Goal: Navigation & Orientation: Find specific page/section

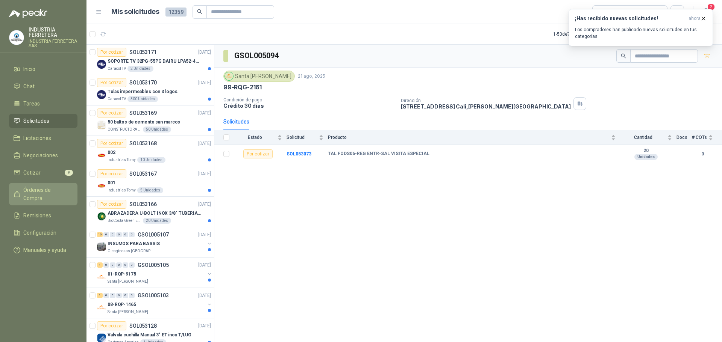
click at [24, 185] on link "Órdenes de Compra" at bounding box center [43, 194] width 68 height 23
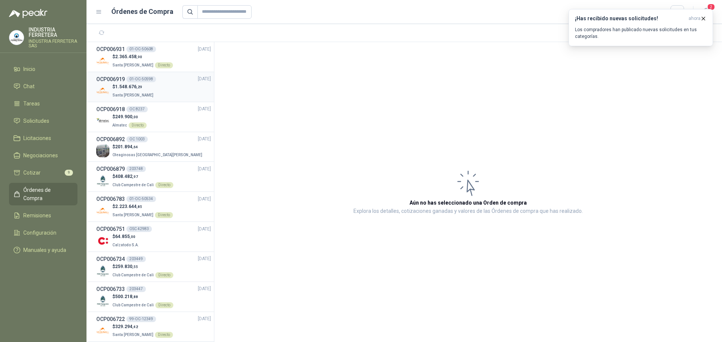
click at [177, 97] on div "$ 1.548.676 ,29 Santa [PERSON_NAME]" at bounding box center [153, 90] width 115 height 15
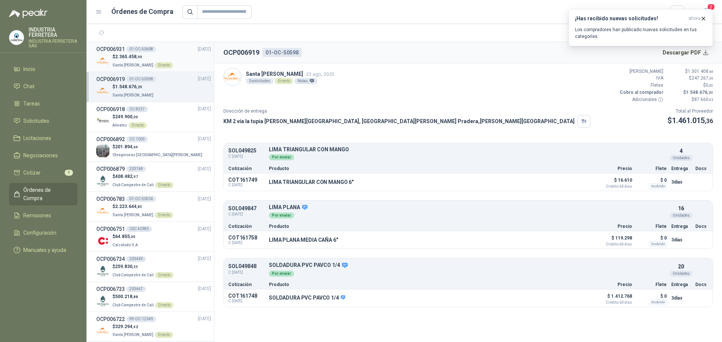
click at [142, 59] on p "$ 2.365.458 ,90" at bounding box center [142, 56] width 61 height 7
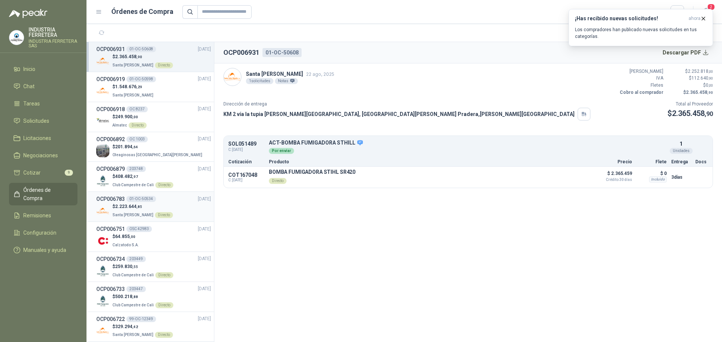
click at [168, 213] on div "$ 2.223.644 ,85 Santa [PERSON_NAME] Directo" at bounding box center [153, 210] width 115 height 15
click at [153, 48] on div "01-OC-50608" at bounding box center [141, 49] width 30 height 6
click at [174, 211] on div "$ 2.223.644 ,85 Santa [PERSON_NAME] Directo" at bounding box center [153, 210] width 115 height 15
click at [165, 58] on p "$ 2.365.458 ,90" at bounding box center [142, 56] width 61 height 7
click at [165, 246] on div "$ 64.855 ,00 Calzatodo S.A." at bounding box center [153, 240] width 115 height 15
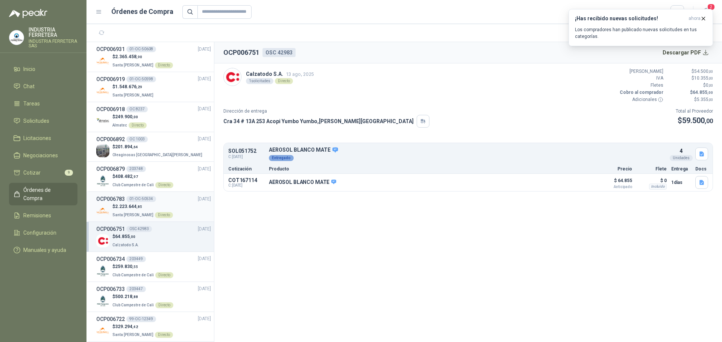
click at [165, 211] on p "Santa [PERSON_NAME] Directo" at bounding box center [142, 215] width 61 height 8
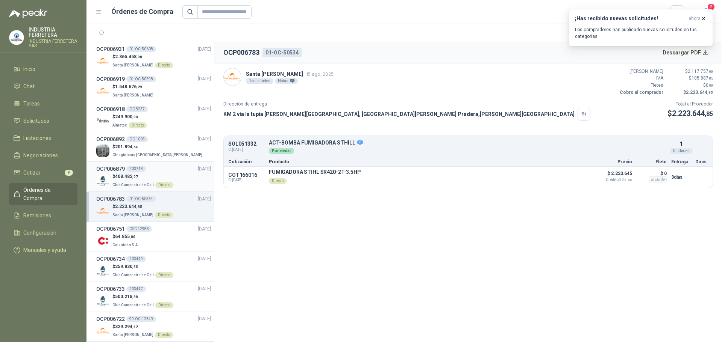
click at [173, 175] on div "$ 408.482 ,97 Club Campestre de Cali Directo" at bounding box center [153, 180] width 115 height 15
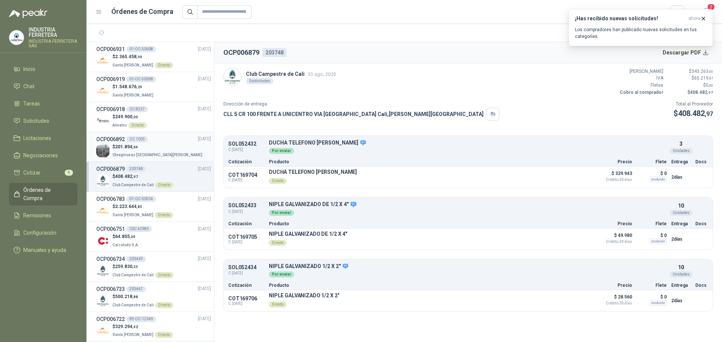
click at [170, 147] on div "$ 201.894 ,64 Oleaginosas [GEOGRAPHIC_DATA][PERSON_NAME]" at bounding box center [153, 151] width 115 height 15
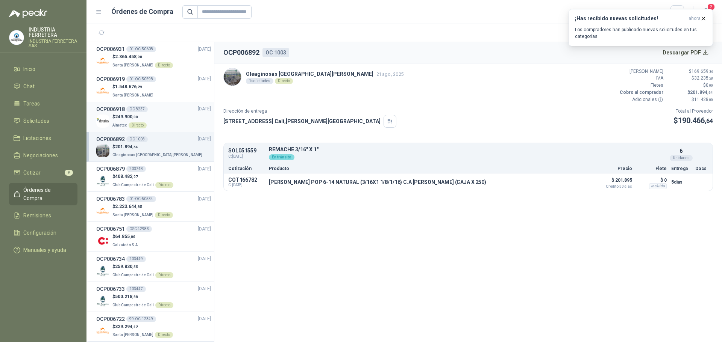
click at [168, 115] on div "$ 249.900 ,00 Almatec Directo" at bounding box center [153, 121] width 115 height 15
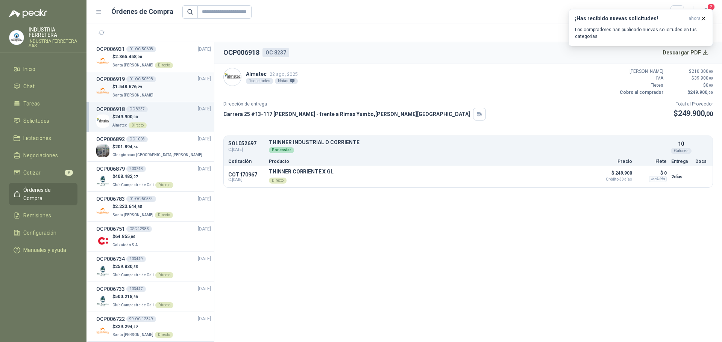
click at [173, 95] on div "$ 1.548.676 ,29 Santa [PERSON_NAME]" at bounding box center [153, 90] width 115 height 15
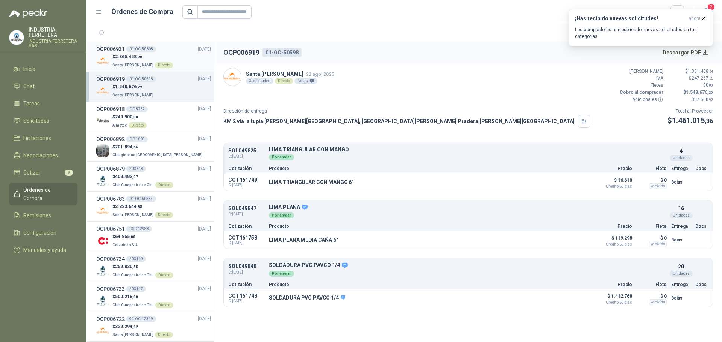
click at [186, 57] on div "$ 2.365.458 ,90 Santa [PERSON_NAME] Directo" at bounding box center [153, 60] width 115 height 15
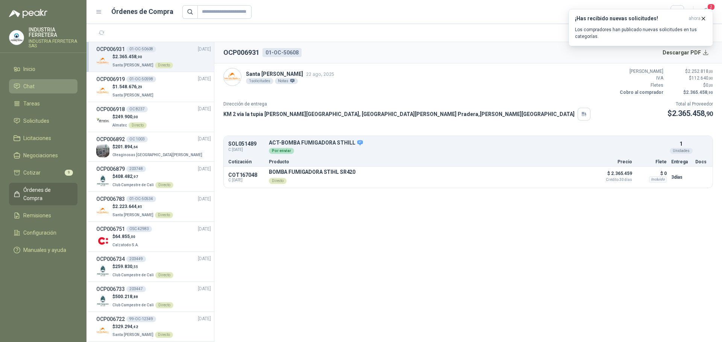
click at [51, 88] on li "Chat" at bounding box center [43, 86] width 59 height 8
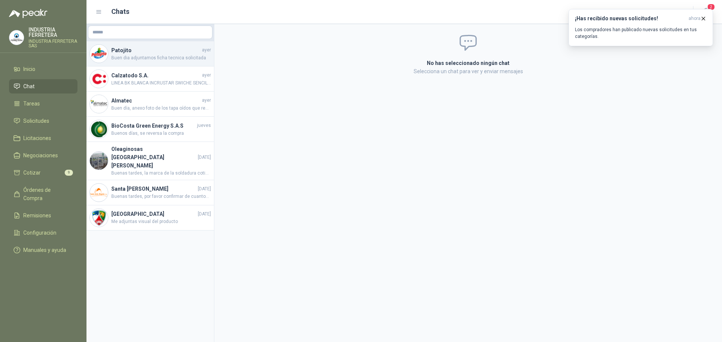
click at [133, 52] on h4 "Patojito" at bounding box center [155, 50] width 89 height 8
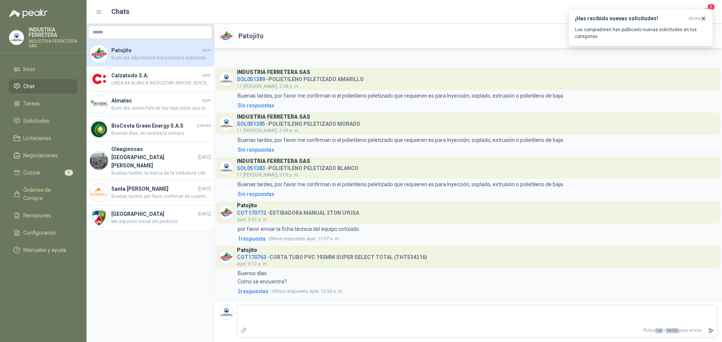
click at [44, 111] on ul "Inicio Chat Tareas Solicitudes Licitaciones Negociaciones Cotizar 9 Órdenes de …" at bounding box center [43, 161] width 86 height 198
click at [46, 118] on span "Solicitudes" at bounding box center [36, 121] width 26 height 8
